Goal: Transaction & Acquisition: Book appointment/travel/reservation

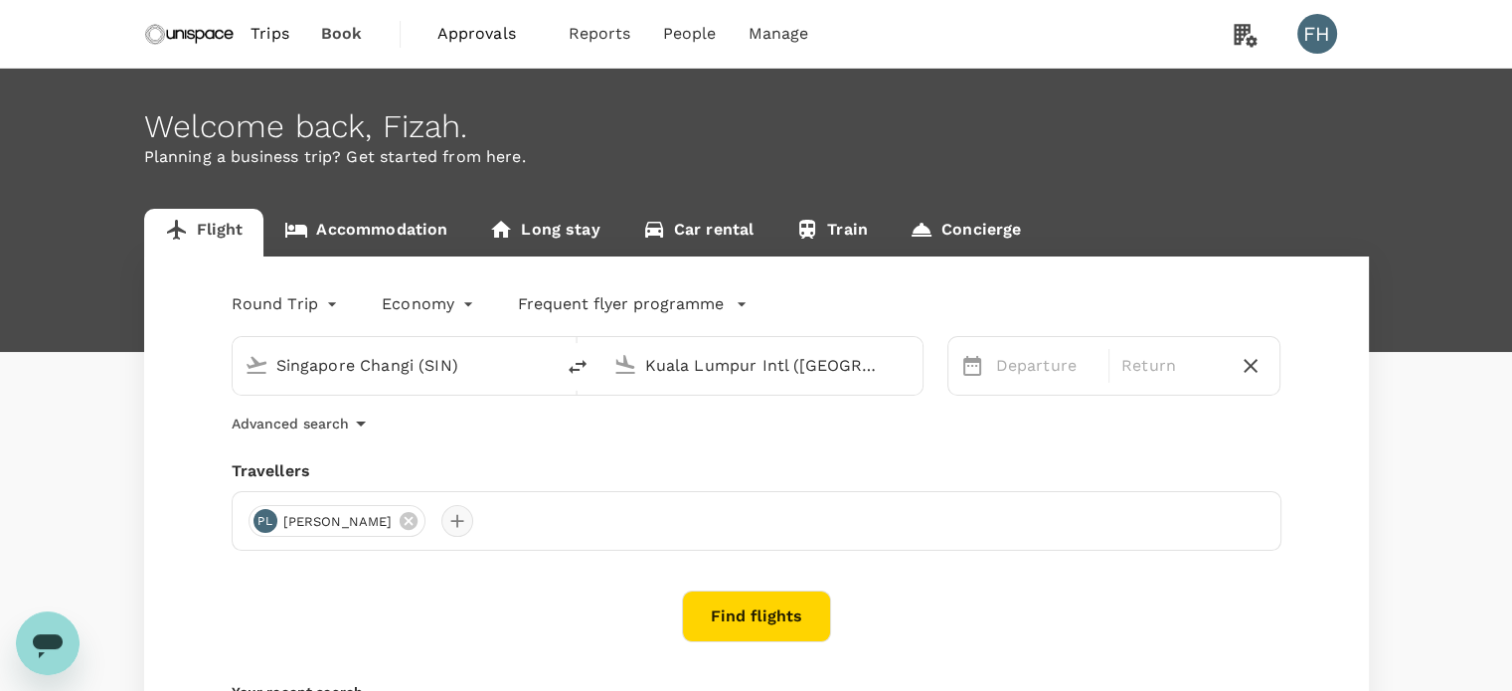
click at [441, 531] on div at bounding box center [457, 521] width 32 height 32
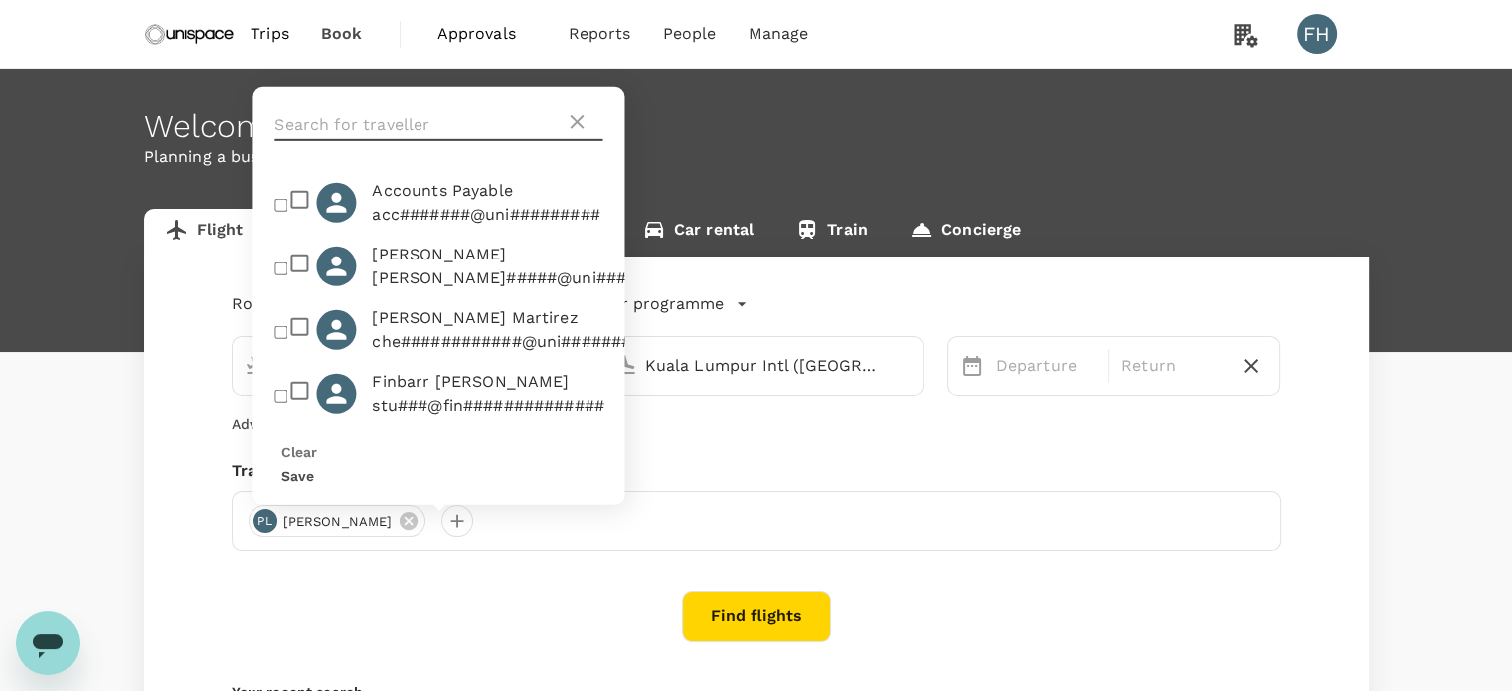
click at [390, 141] on input "text" at bounding box center [419, 125] width 290 height 32
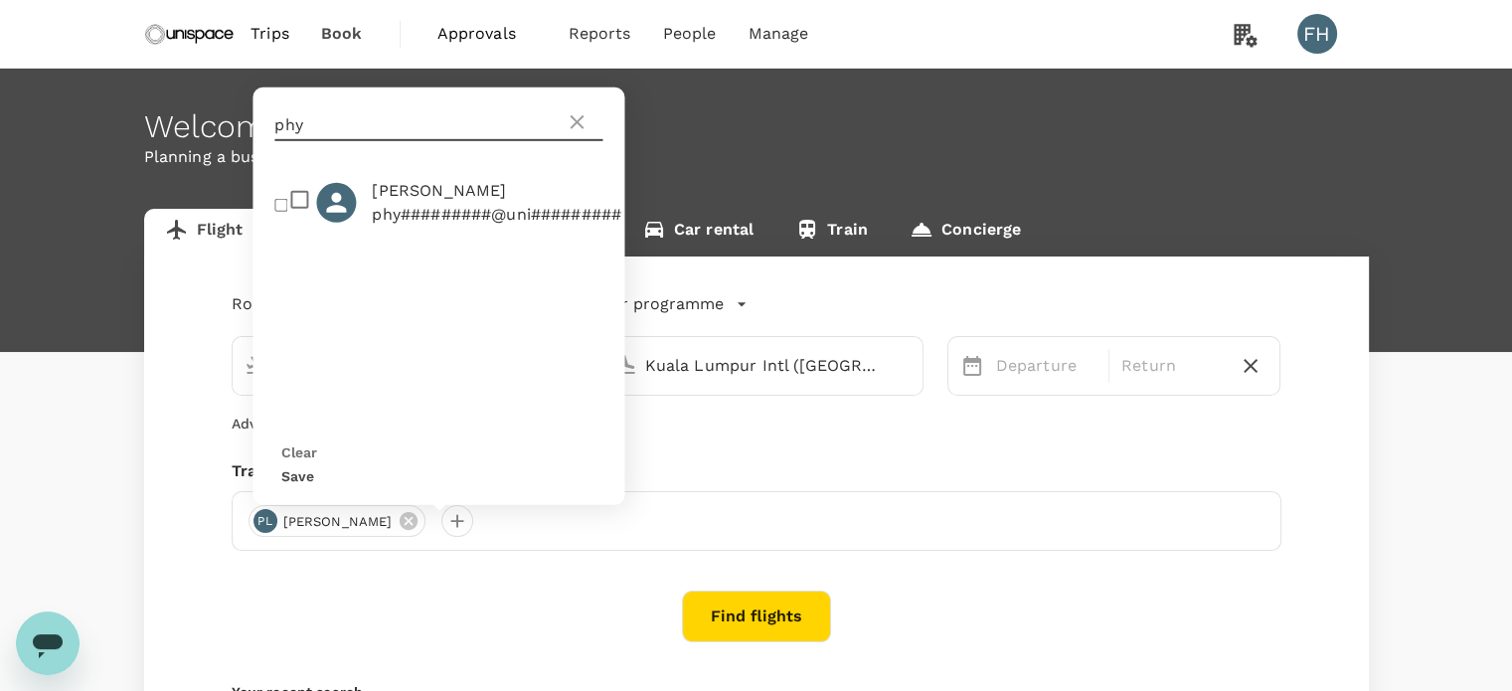
type input "phy"
click at [390, 227] on p "phy#########@uni#########" at bounding box center [497, 215] width 250 height 24
checkbox input "true"
click at [314, 480] on button "Save" at bounding box center [297, 476] width 33 height 16
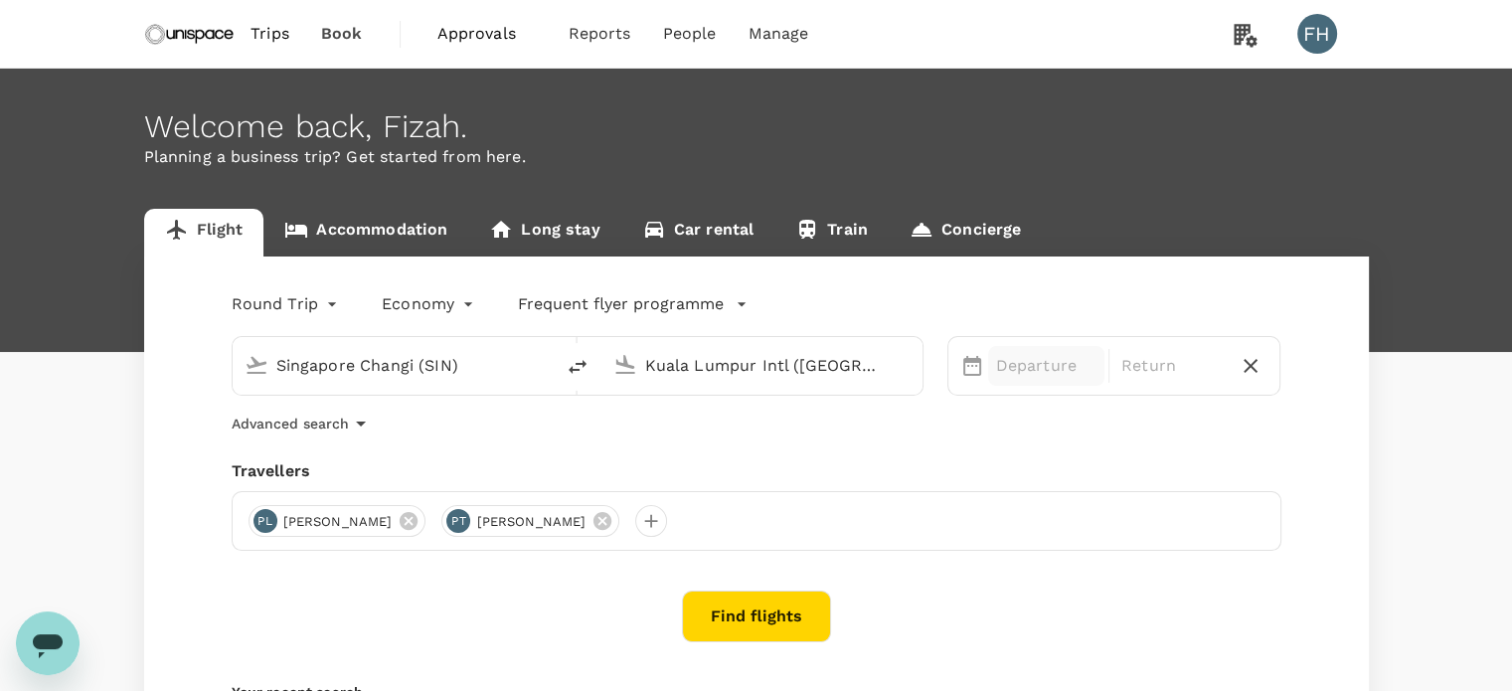
click at [1024, 377] on p "Departure" at bounding box center [1046, 366] width 100 height 24
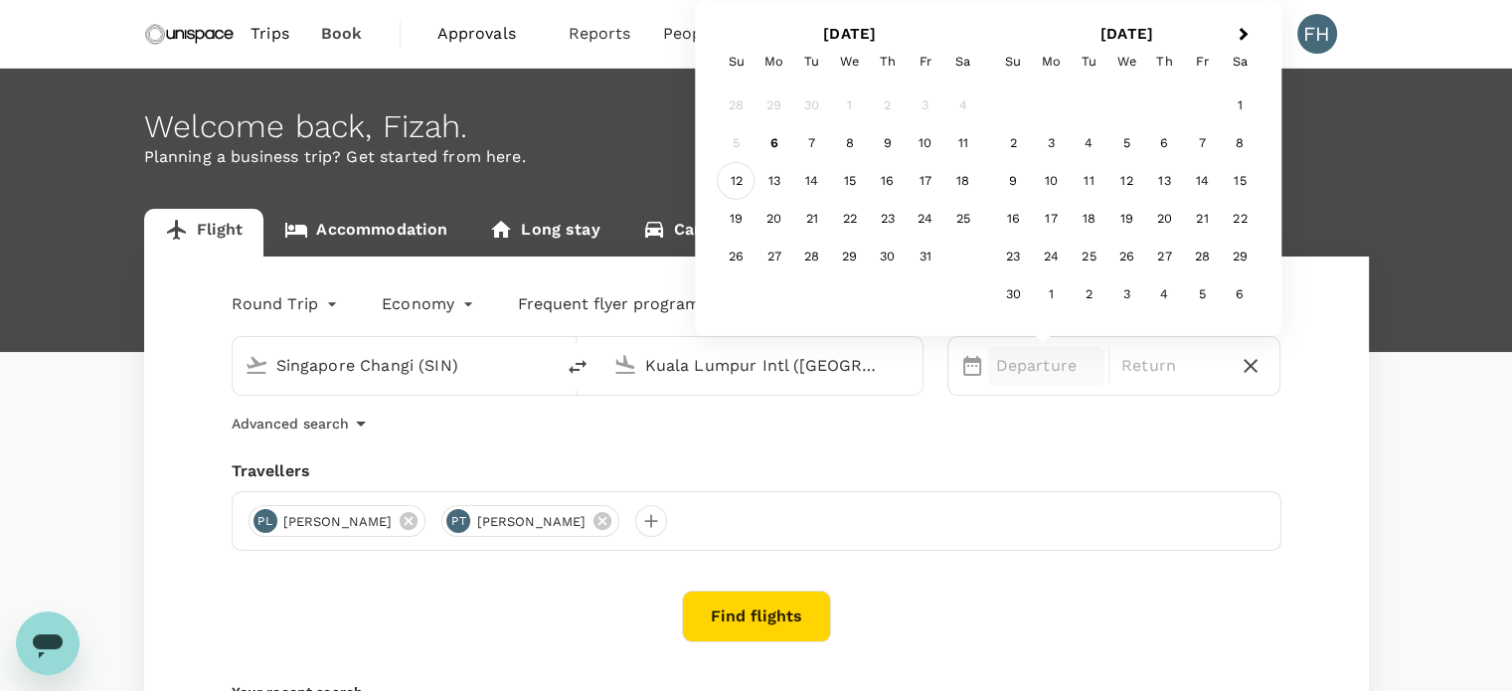
click at [737, 191] on div "12" at bounding box center [737, 181] width 38 height 38
click at [772, 183] on div "13" at bounding box center [775, 181] width 38 height 38
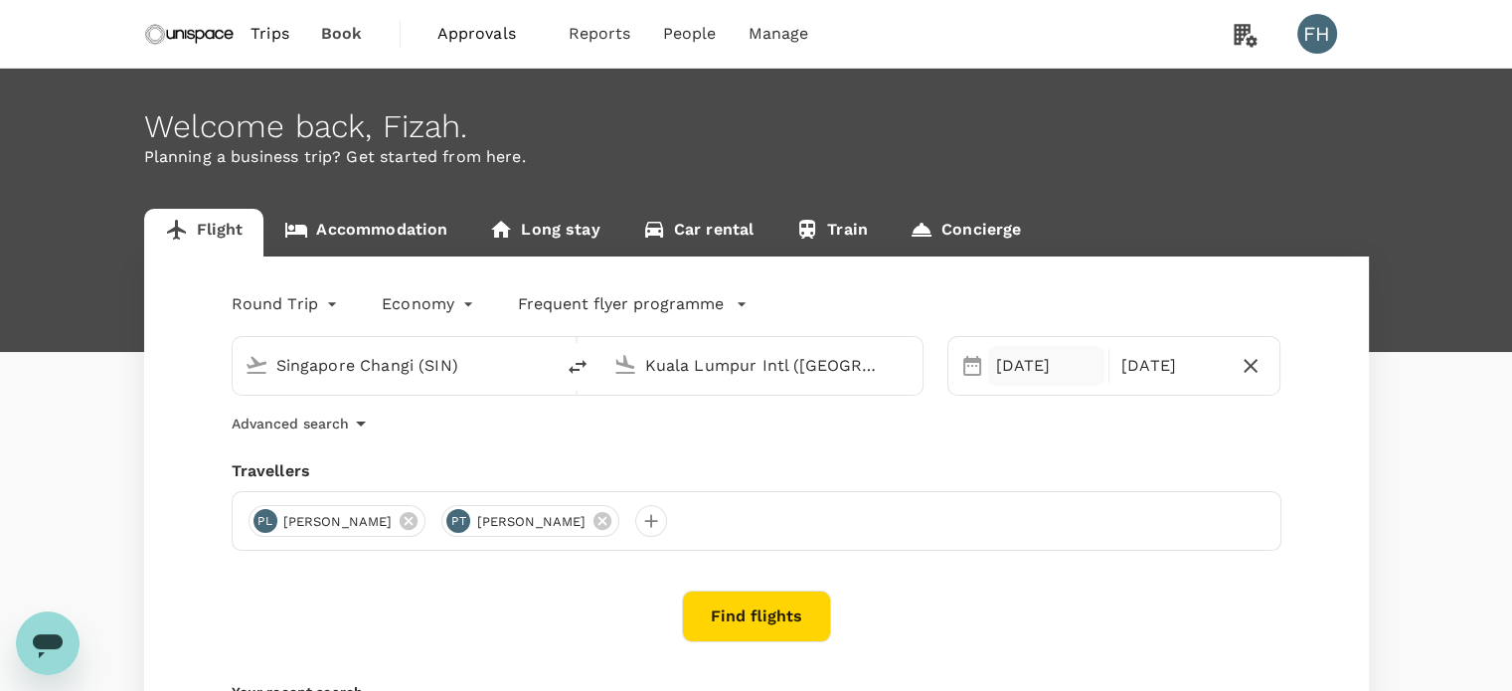
click at [1025, 366] on div "12 Oct" at bounding box center [1046, 366] width 116 height 40
click at [783, 466] on div "Travellers" at bounding box center [757, 471] width 1050 height 24
click at [714, 607] on button "Find flights" at bounding box center [756, 617] width 149 height 52
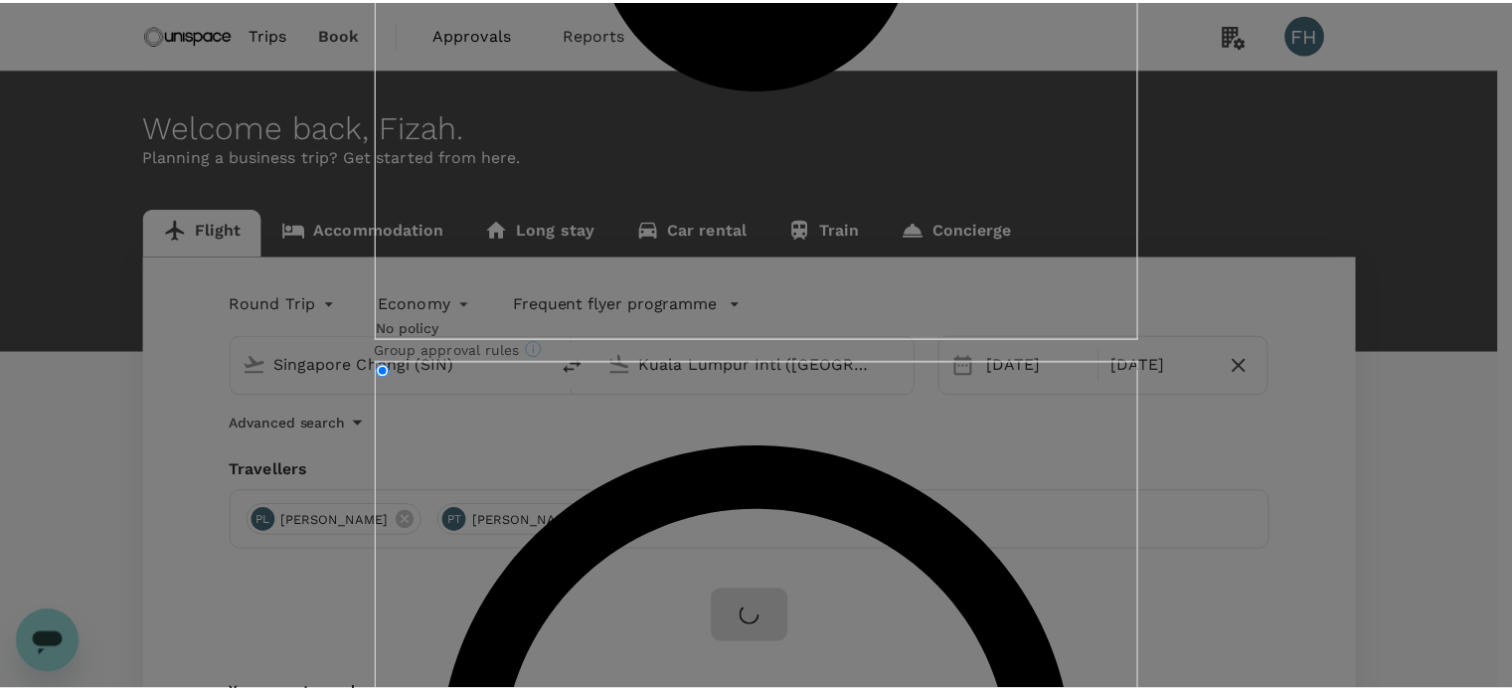
scroll to position [58, 0]
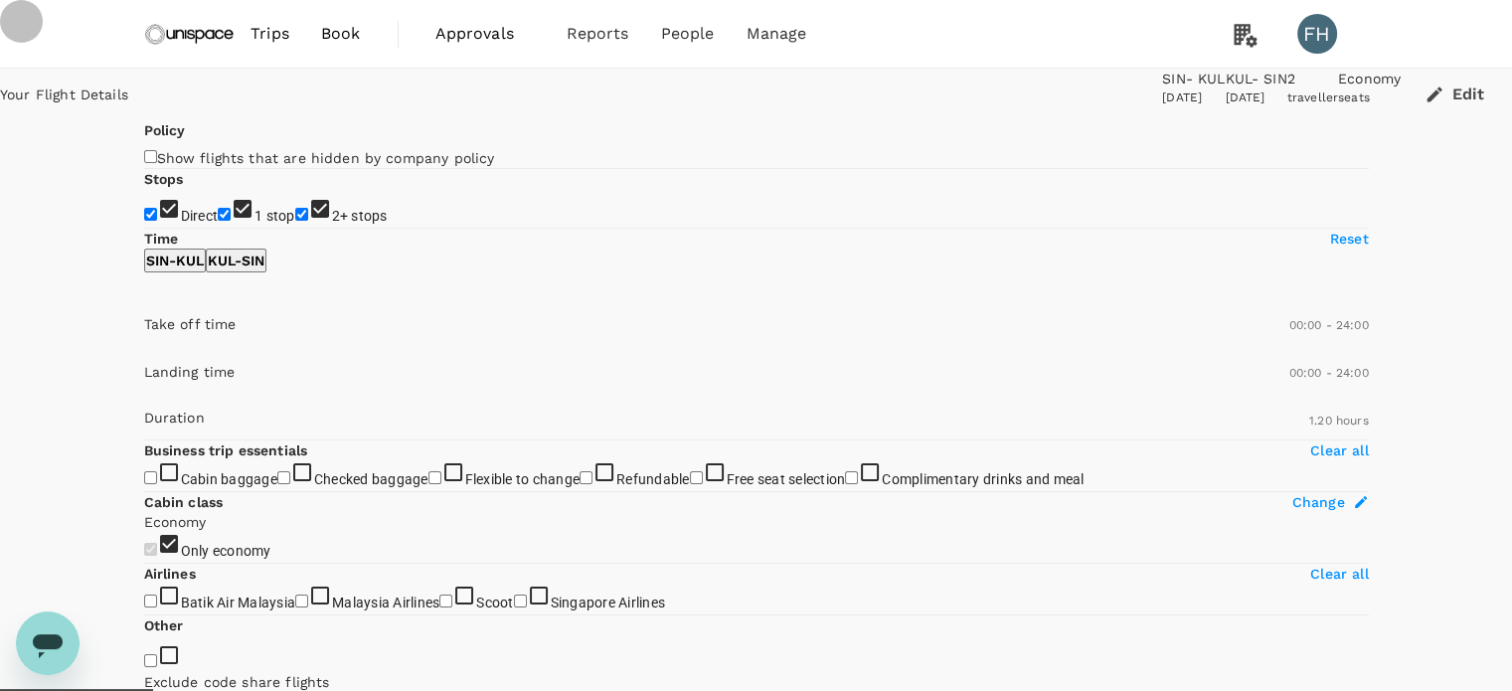
click at [295, 221] on input "2+ stops" at bounding box center [301, 214] width 13 height 13
checkbox input "false"
click at [218, 221] on input "1 stop" at bounding box center [224, 214] width 13 height 13
checkbox input "false"
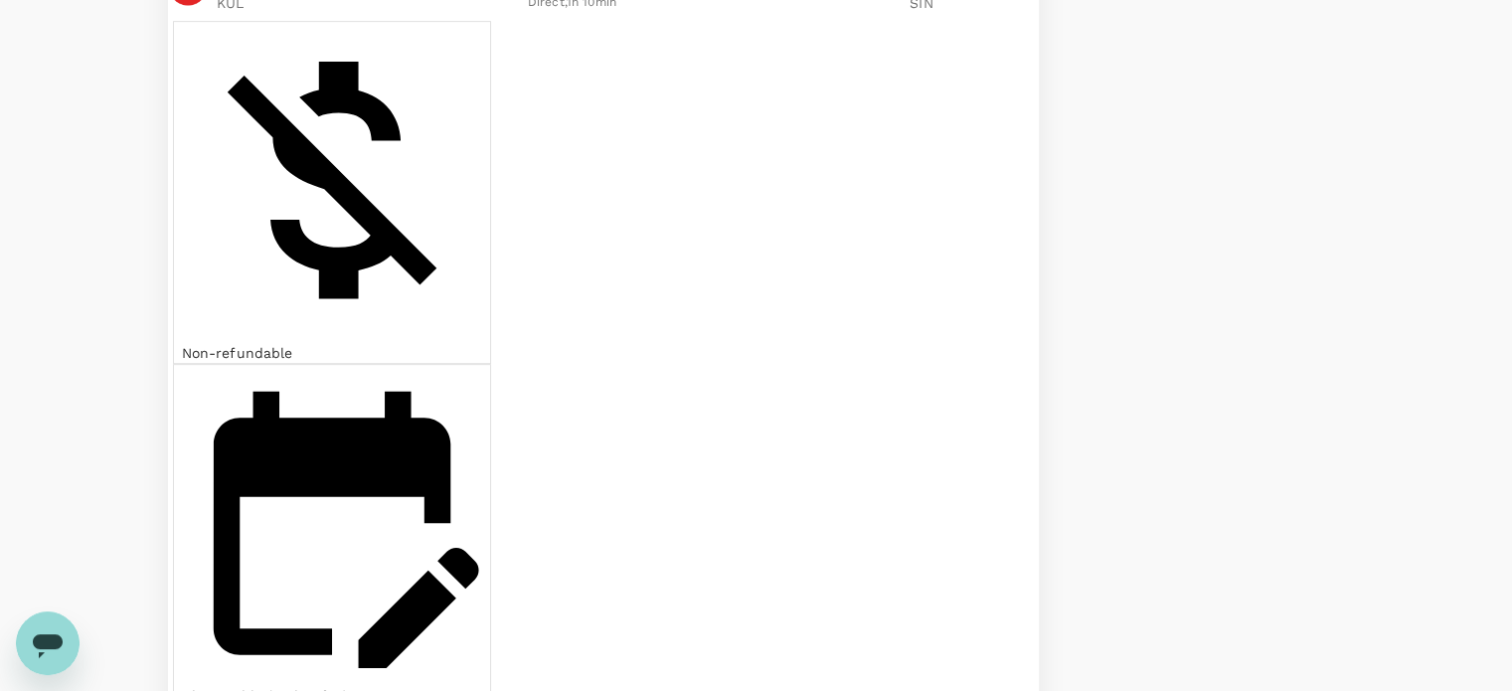
scroll to position [903, 0]
checkbox input "true"
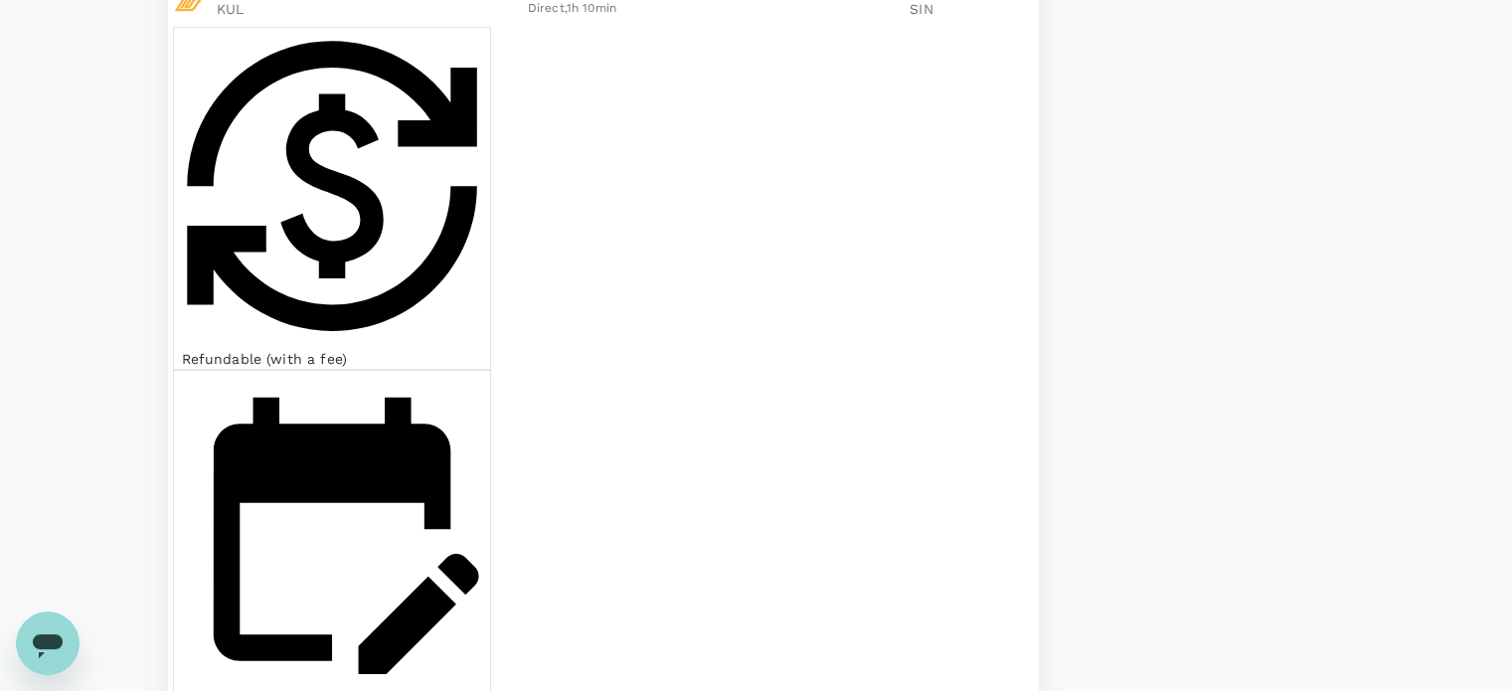
type input "SGD"
type input "815"
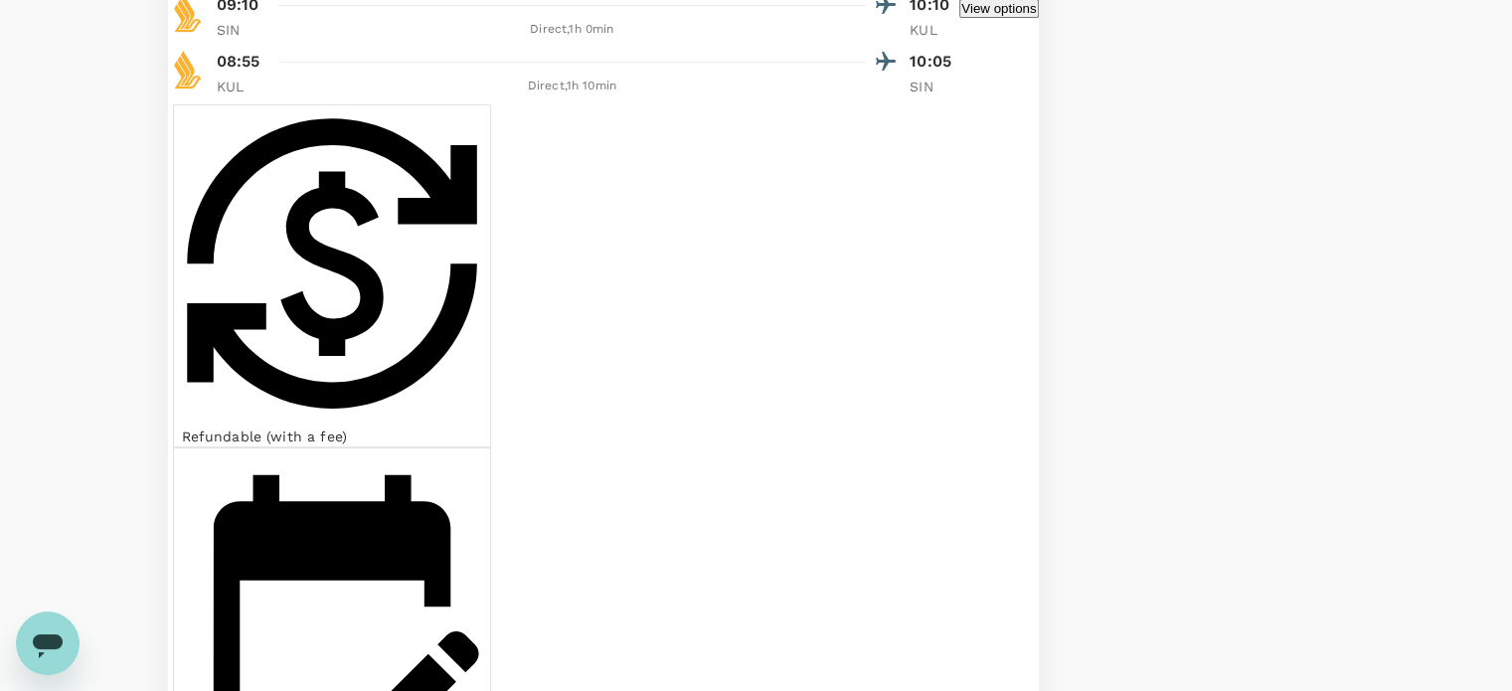
scroll to position [819, 0]
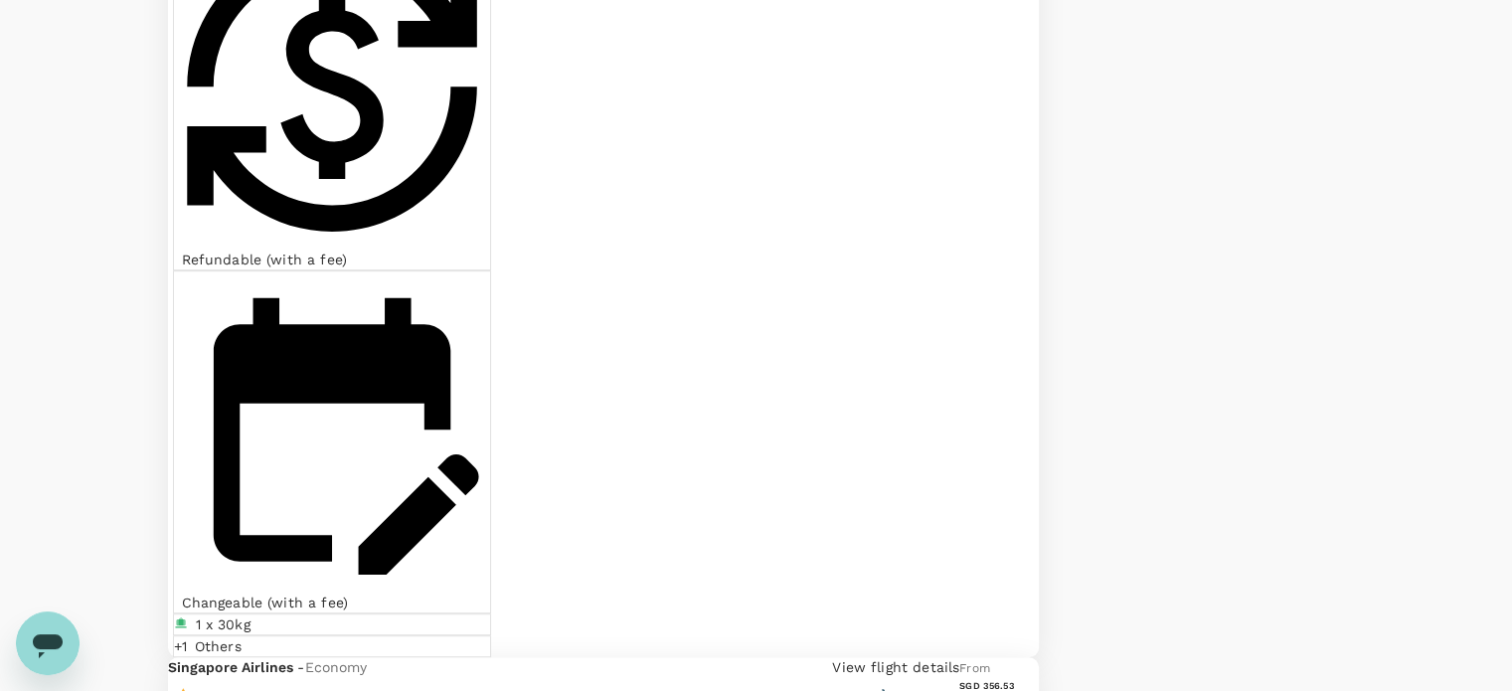
scroll to position [997, 0]
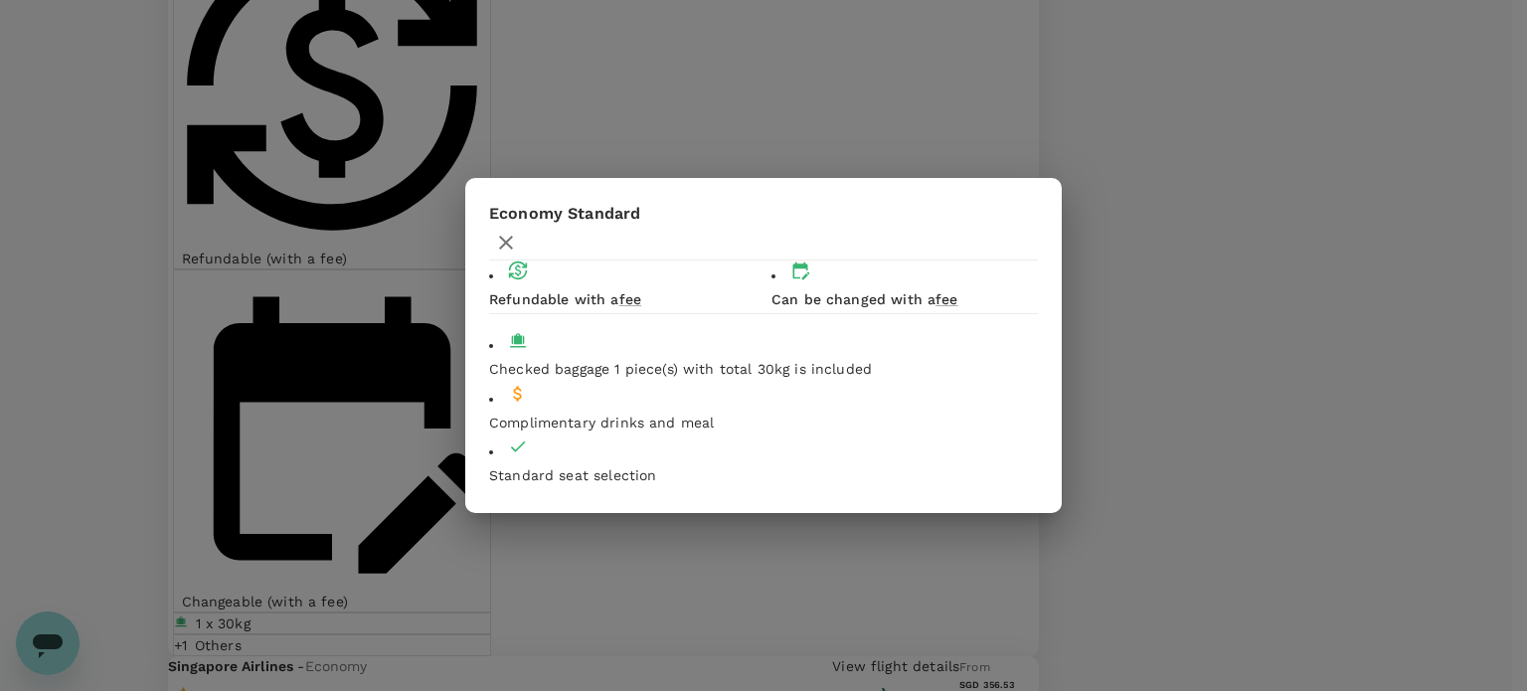
click at [518, 231] on icon "button" at bounding box center [506, 243] width 24 height 24
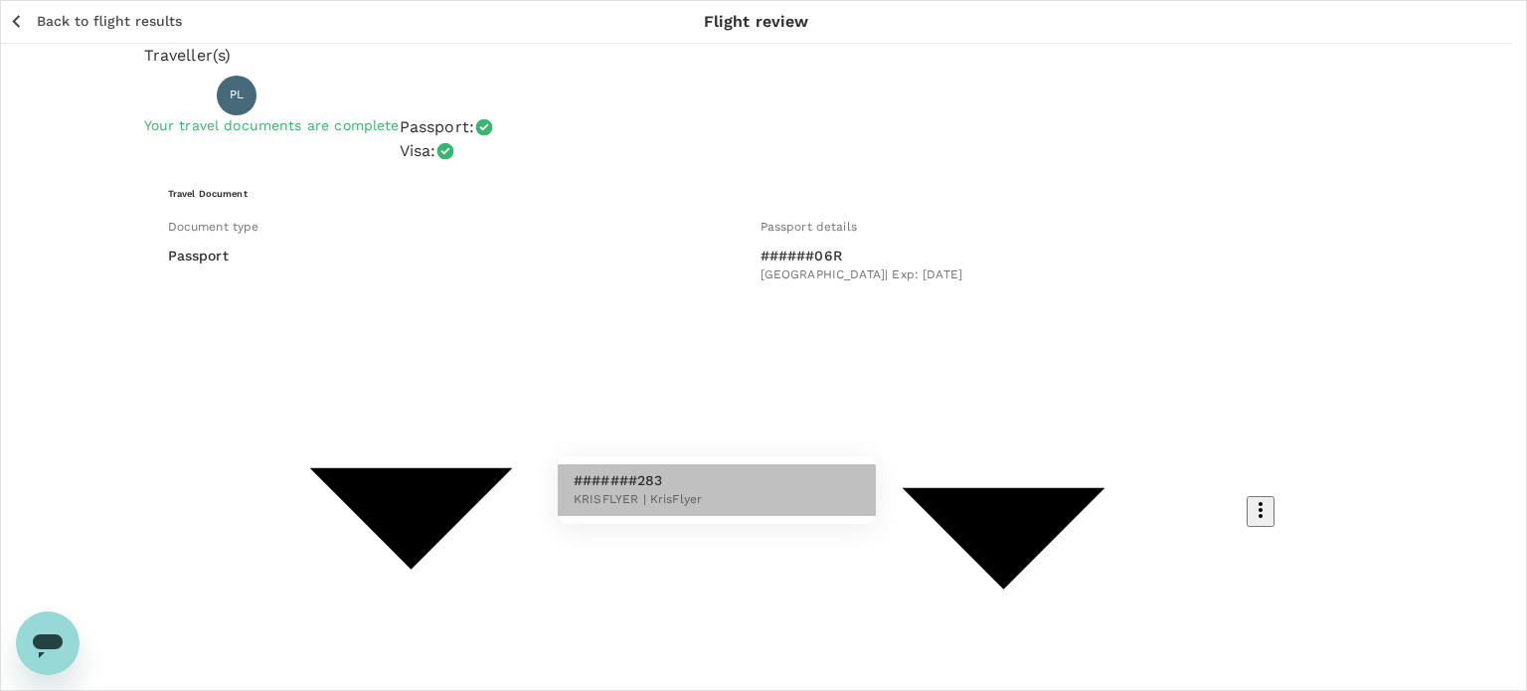
click at [710, 504] on li "#######283 KRISFLYER | KrisFlyer" at bounding box center [717, 490] width 318 height 52
type input "88f69622-8174-4539-b7ea-8a0312185f62"
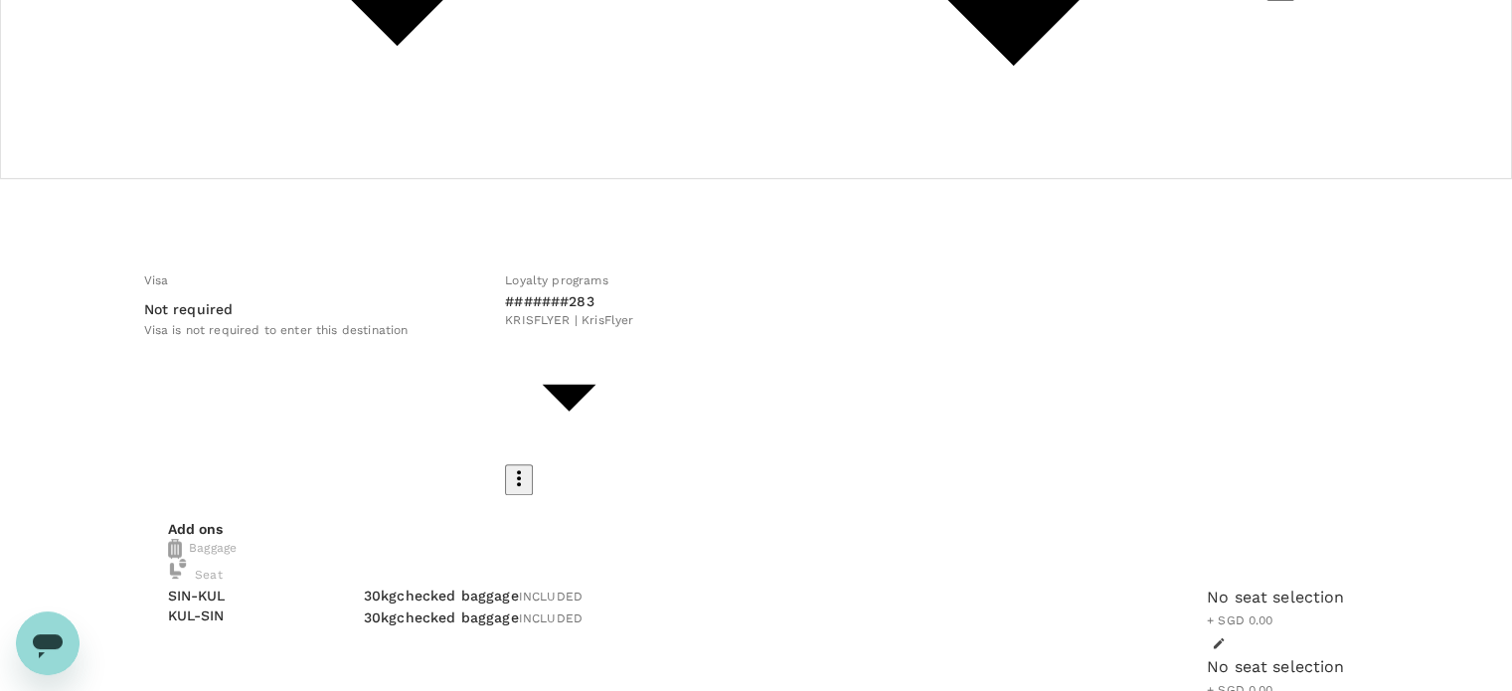
scroll to position [513, 0]
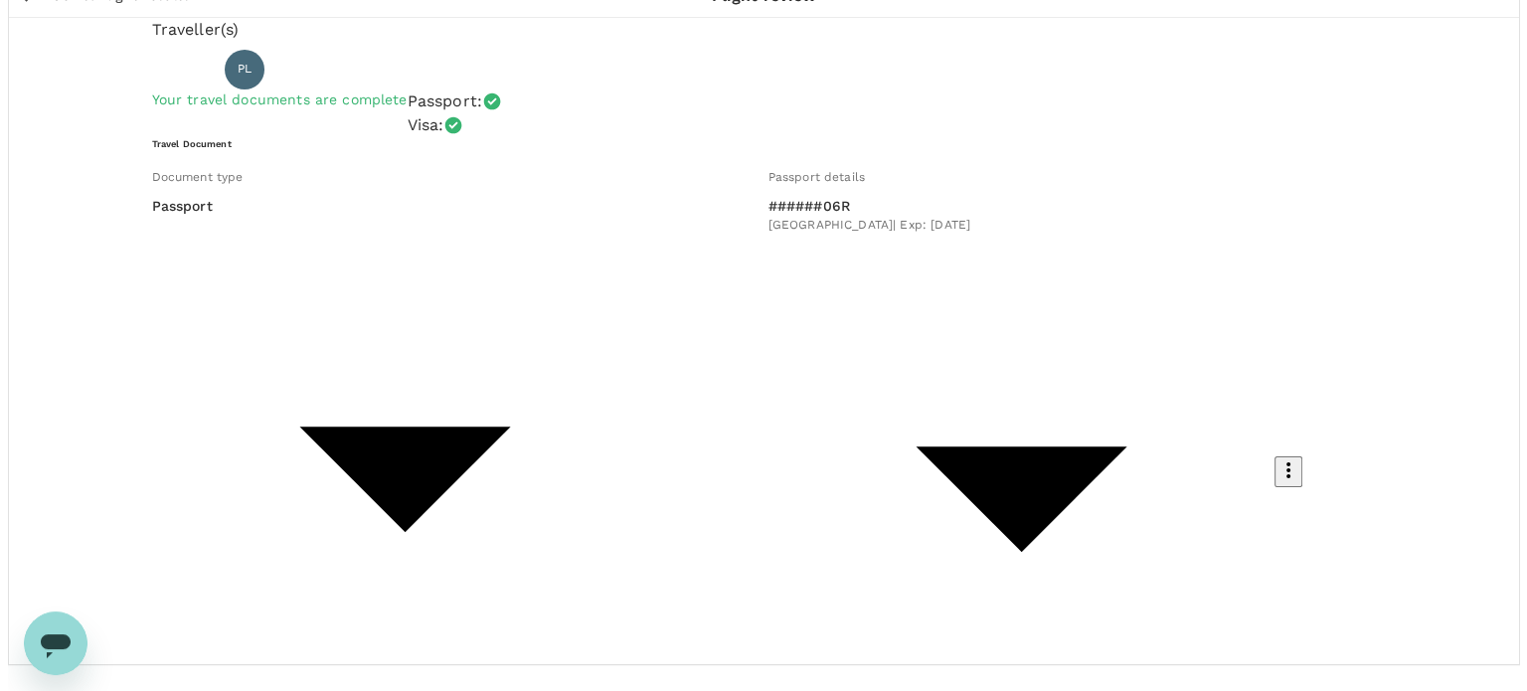
scroll to position [0, 0]
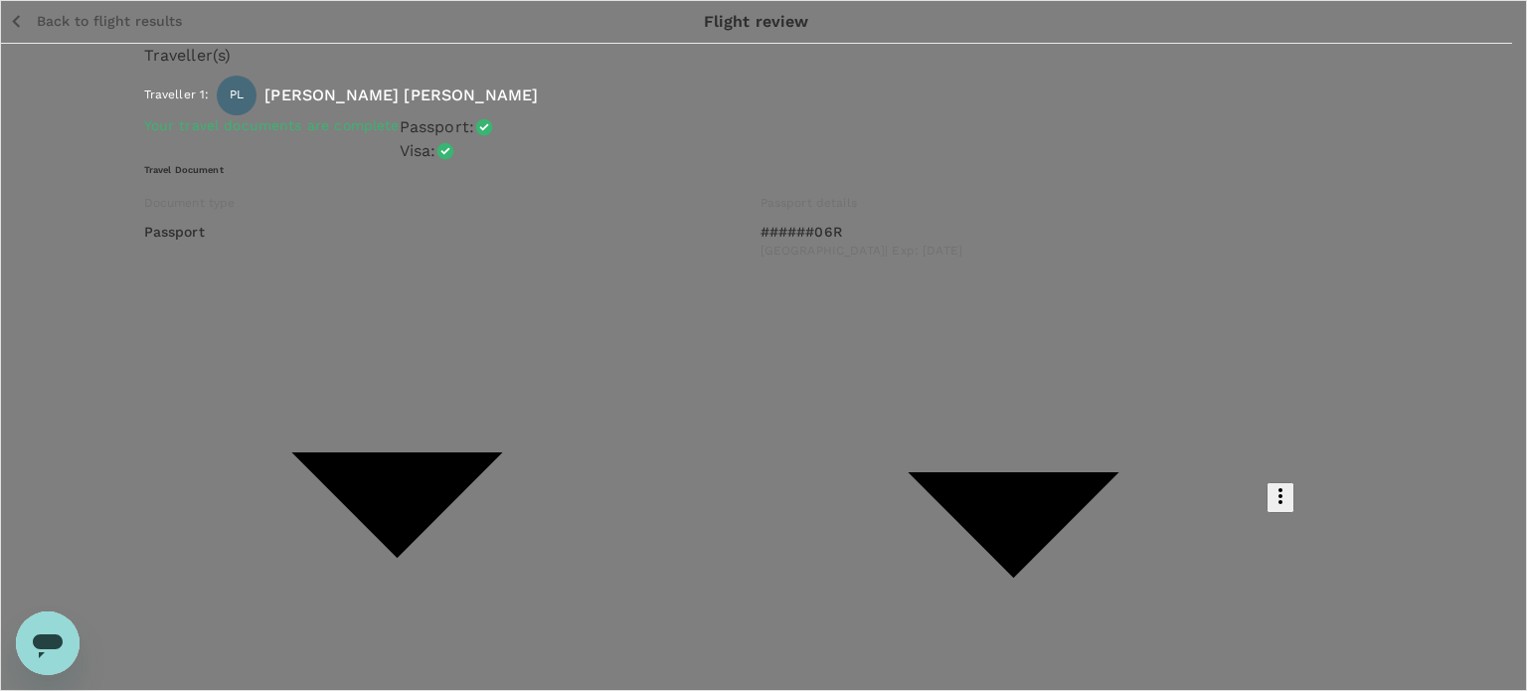
type input "9ca6ee36-36cb-4982-994b-715ae594bb55"
type textarea "Smith"
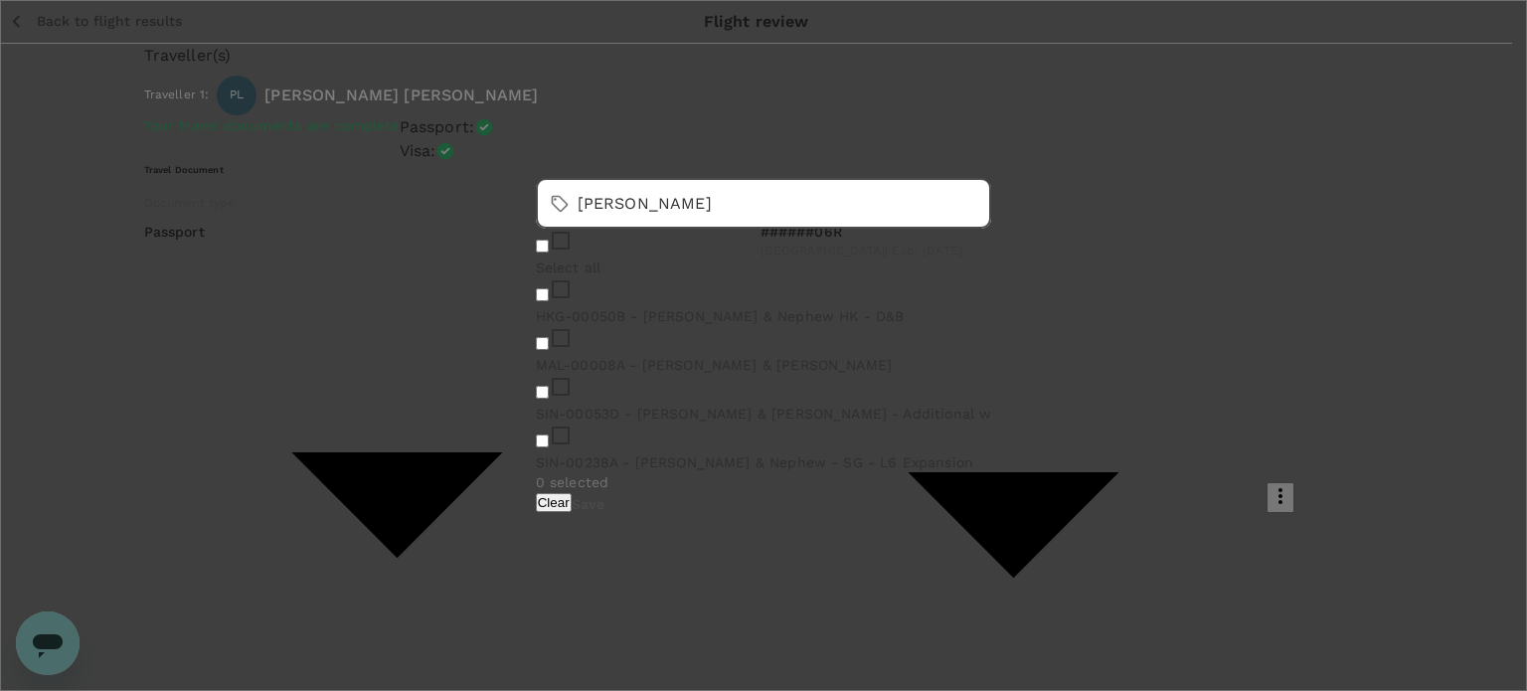
type input "smith"
click at [549, 350] on input "checkbox" at bounding box center [542, 343] width 13 height 13
checkbox input "true"
click at [604, 504] on button "Save" at bounding box center [588, 504] width 33 height 16
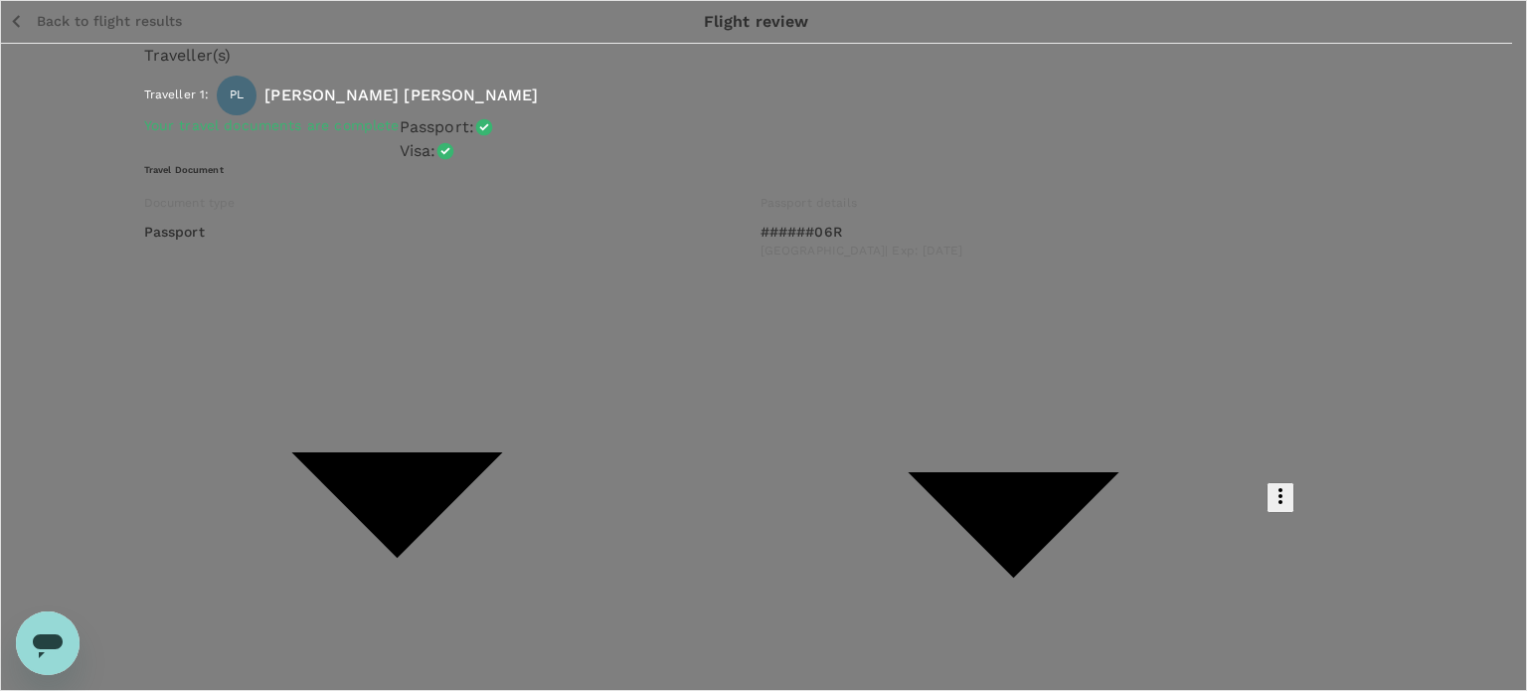
type textarea "MAL-00008A - Smith & Nephew KL site visit"
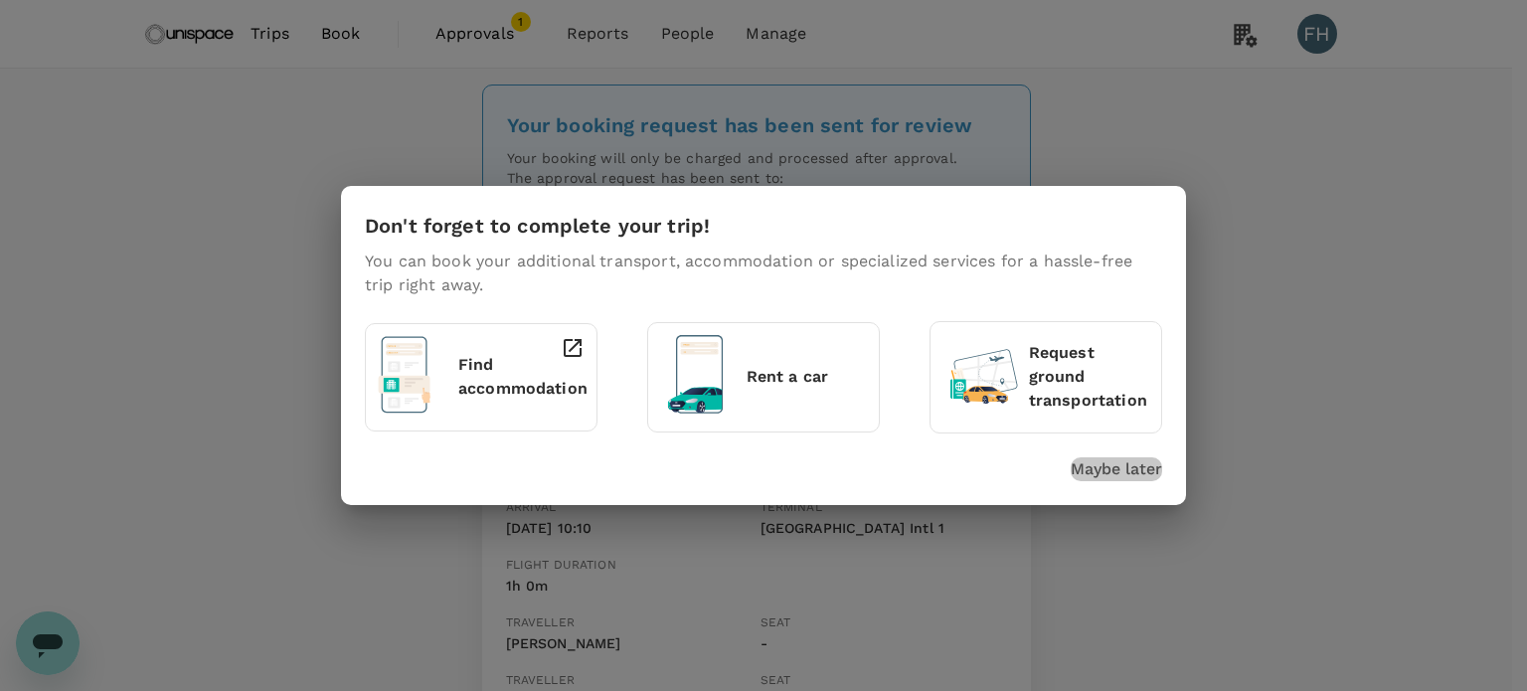
click at [1099, 468] on p "Maybe later" at bounding box center [1116, 469] width 91 height 24
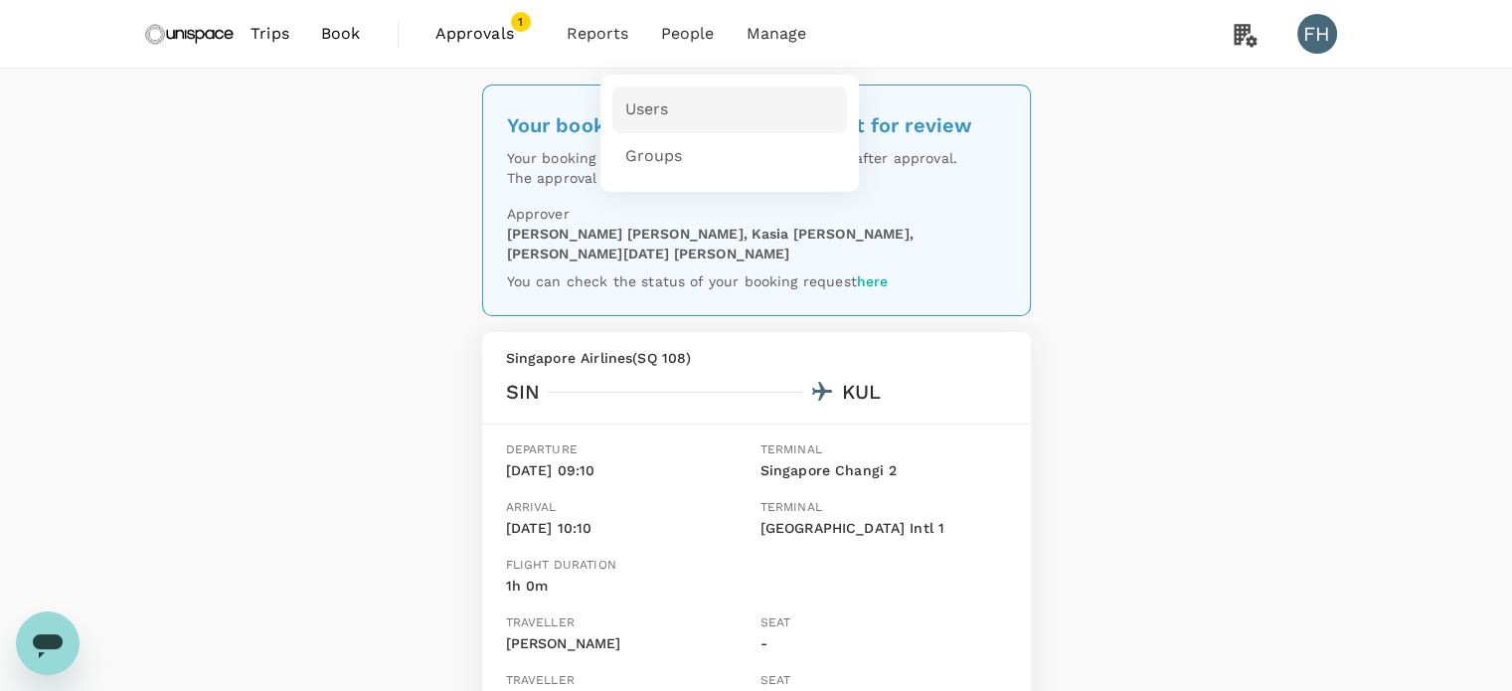
click at [647, 110] on span "Users" at bounding box center [646, 109] width 44 height 23
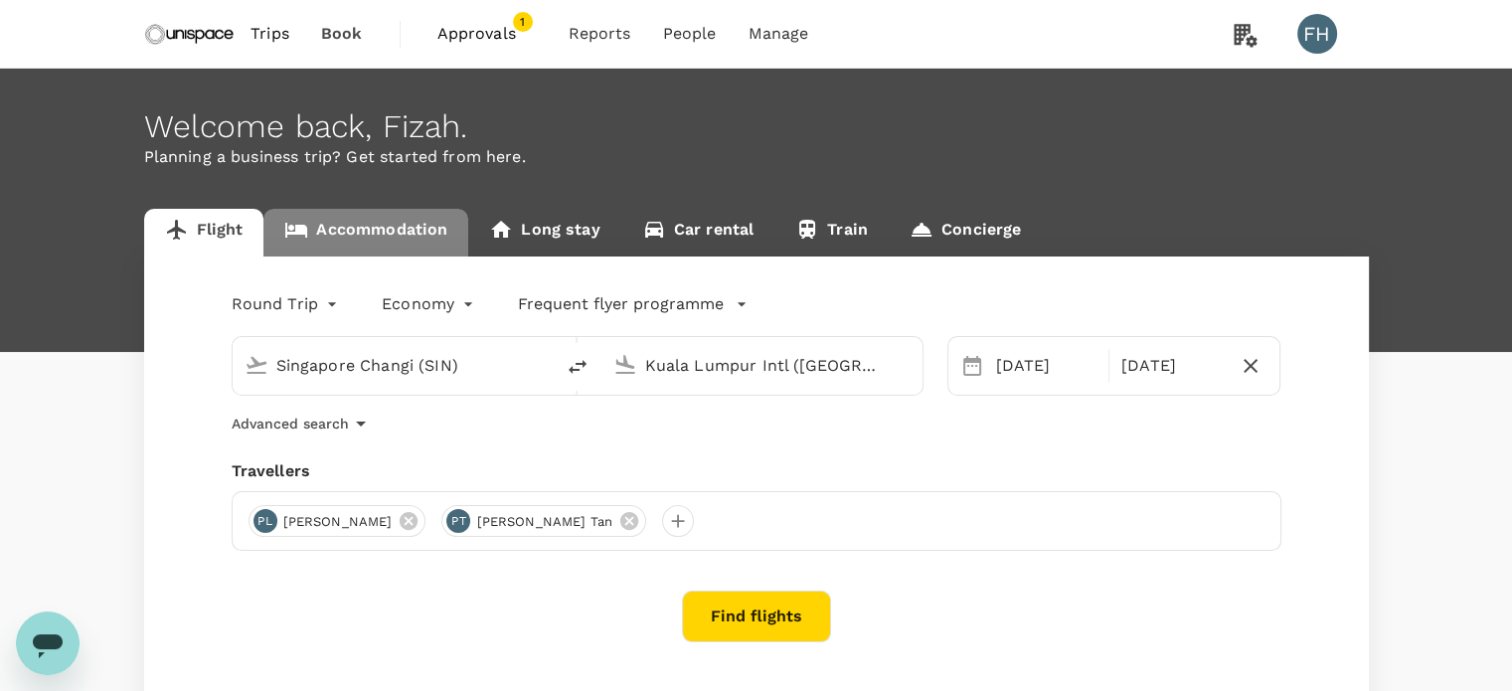
click at [414, 221] on link "Accommodation" at bounding box center [365, 233] width 205 height 48
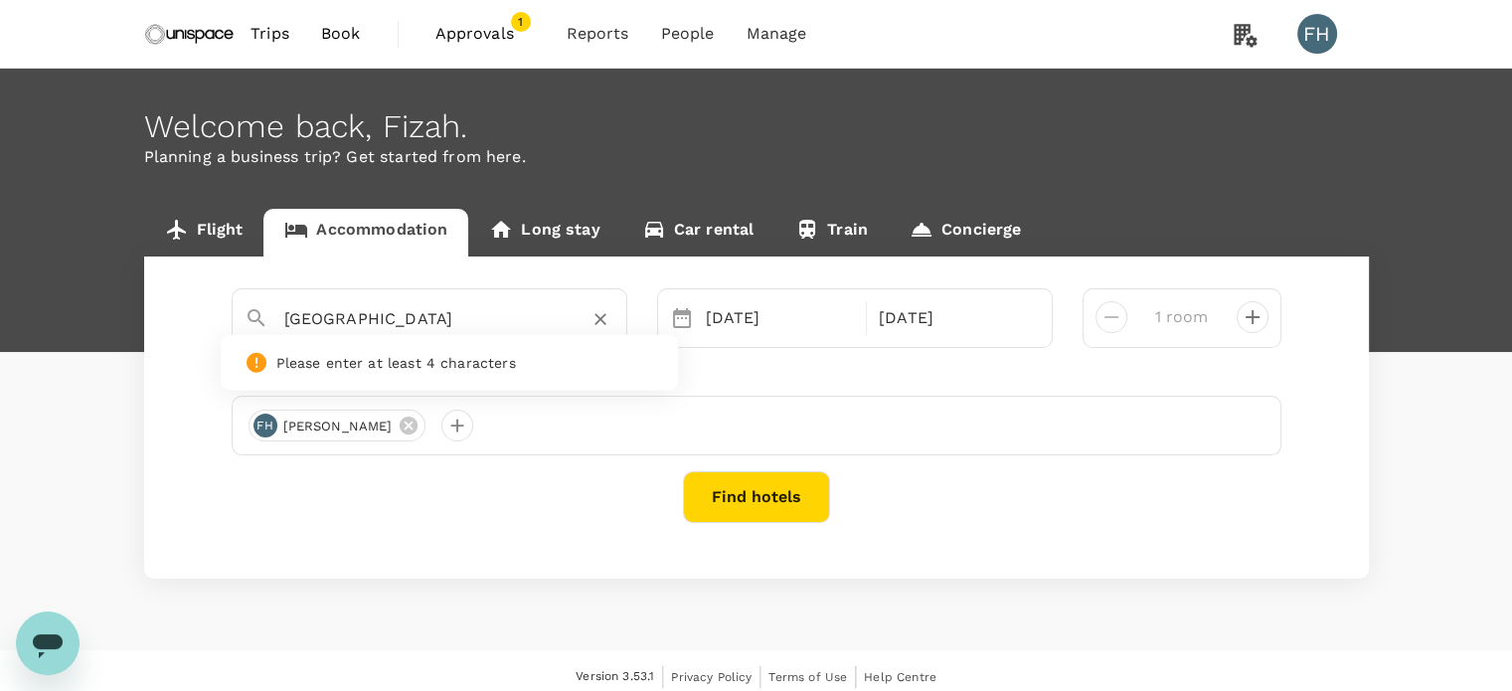
click at [427, 325] on input "Kuala Lumpur" at bounding box center [421, 318] width 274 height 31
type input "\"
